Goal: Transaction & Acquisition: Purchase product/service

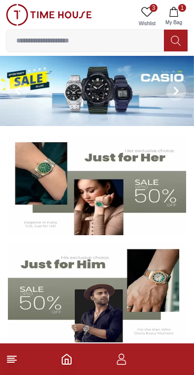
click at [24, 80] on button at bounding box center [18, 91] width 36 height 70
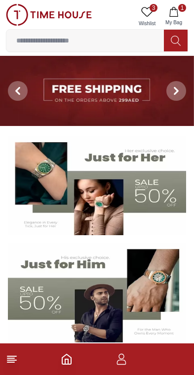
click at [17, 85] on span at bounding box center [18, 91] width 20 height 20
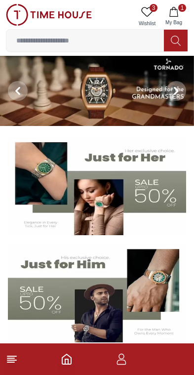
click at [84, 99] on img at bounding box center [97, 91] width 194 height 70
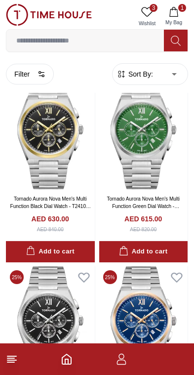
scroll to position [1615, 0]
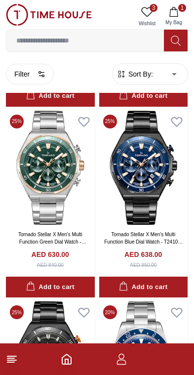
scroll to position [2152, 0]
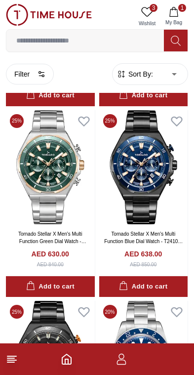
click at [36, 151] on img at bounding box center [50, 167] width 89 height 114
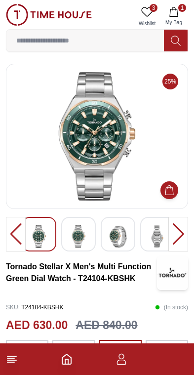
click at [75, 143] on img at bounding box center [96, 136] width 165 height 128
click at [67, 358] on icon "Home" at bounding box center [67, 359] width 12 height 12
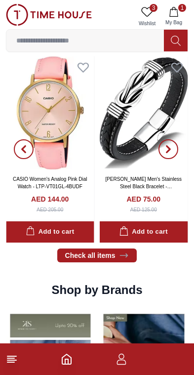
scroll to position [671, 0]
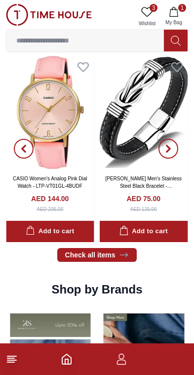
click at [171, 145] on icon "button" at bounding box center [169, 149] width 8 height 8
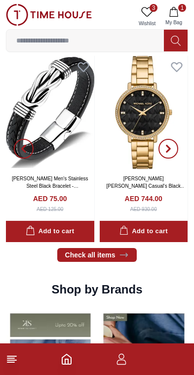
click at [174, 147] on span "button" at bounding box center [169, 149] width 20 height 20
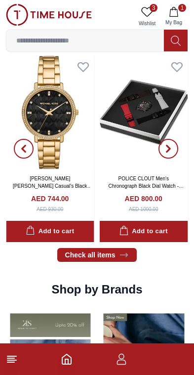
click at [173, 148] on span "button" at bounding box center [169, 149] width 20 height 20
click at [174, 149] on span "button" at bounding box center [169, 149] width 20 height 20
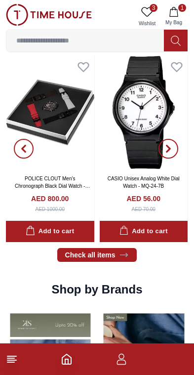
click at [174, 146] on span "button" at bounding box center [169, 149] width 20 height 20
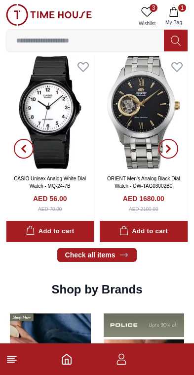
click at [138, 148] on img at bounding box center [144, 113] width 88 height 114
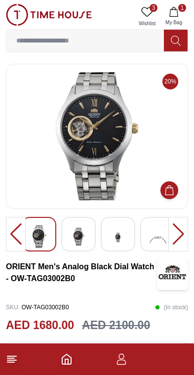
click at [173, 278] on img at bounding box center [172, 272] width 31 height 35
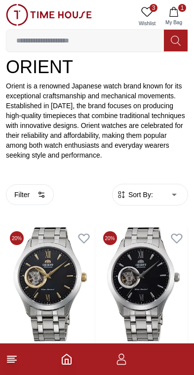
scroll to position [124, 0]
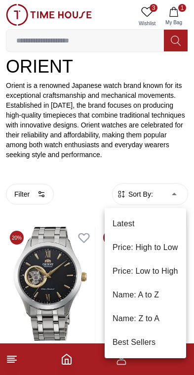
click at [155, 267] on li "Price: Low to High" at bounding box center [146, 271] width 82 height 24
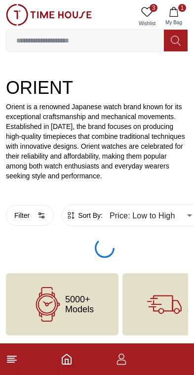
type input "*"
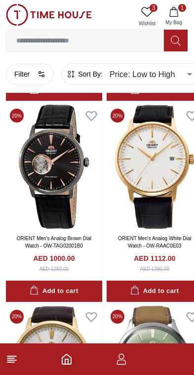
scroll to position [648, 0]
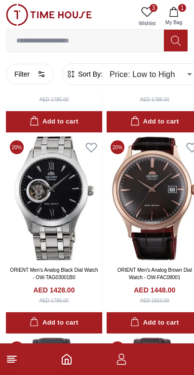
scroll to position [2020, 0]
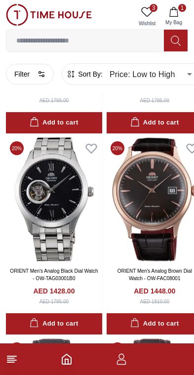
click at [177, 8] on icon "button" at bounding box center [174, 12] width 10 height 10
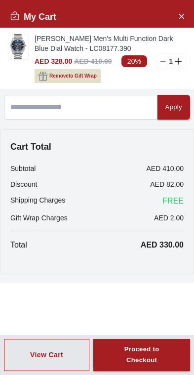
click at [91, 76] on span "Remove to Gift Wrap" at bounding box center [72, 76] width 47 height 10
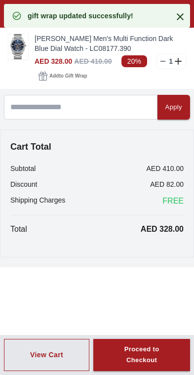
click at [176, 13] on icon at bounding box center [180, 17] width 12 height 12
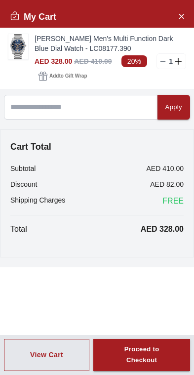
click at [162, 62] on icon at bounding box center [163, 61] width 8 height 8
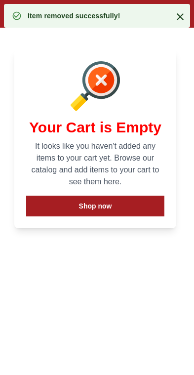
click at [176, 16] on icon at bounding box center [180, 17] width 12 height 12
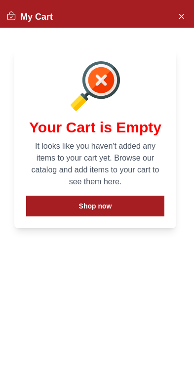
click at [178, 18] on icon "Close Account" at bounding box center [181, 16] width 8 height 12
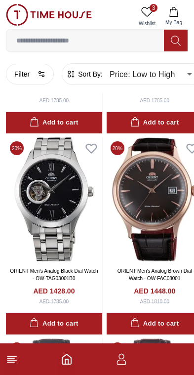
click at [154, 17] on link "3 Wishlist" at bounding box center [147, 16] width 25 height 25
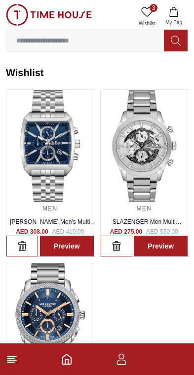
click at [11, 369] on footer at bounding box center [97, 359] width 194 height 32
